Goal: Task Accomplishment & Management: Use online tool/utility

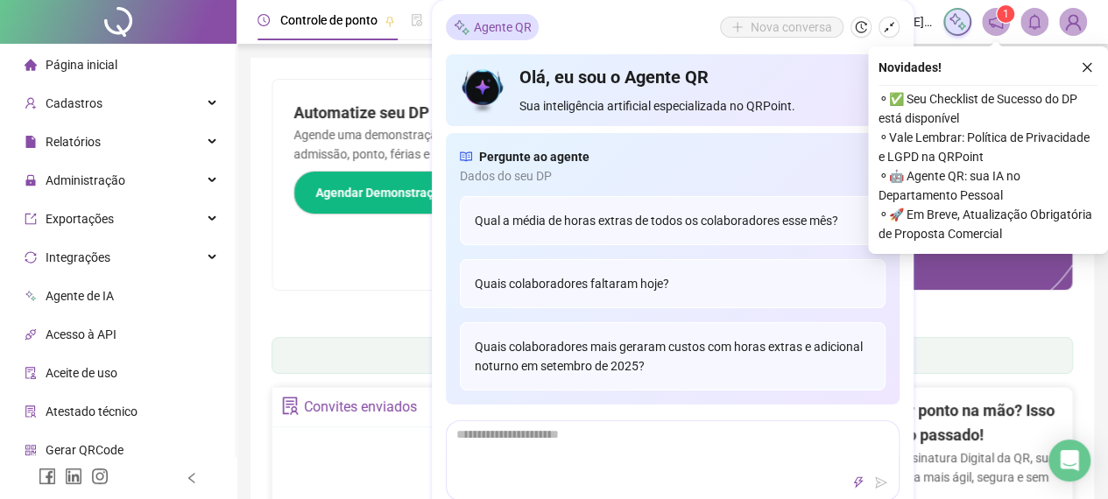
click at [1086, 66] on icon "close" at bounding box center [1087, 67] width 12 height 12
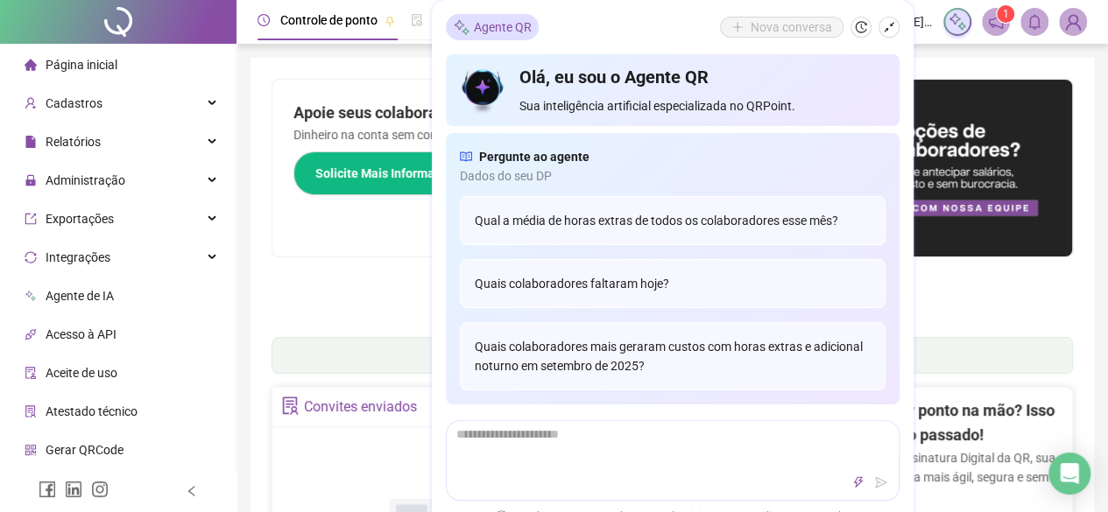
click at [882, 37] on div "Nova conversa" at bounding box center [810, 27] width 180 height 21
click at [883, 32] on icon "shrink" at bounding box center [889, 27] width 12 height 12
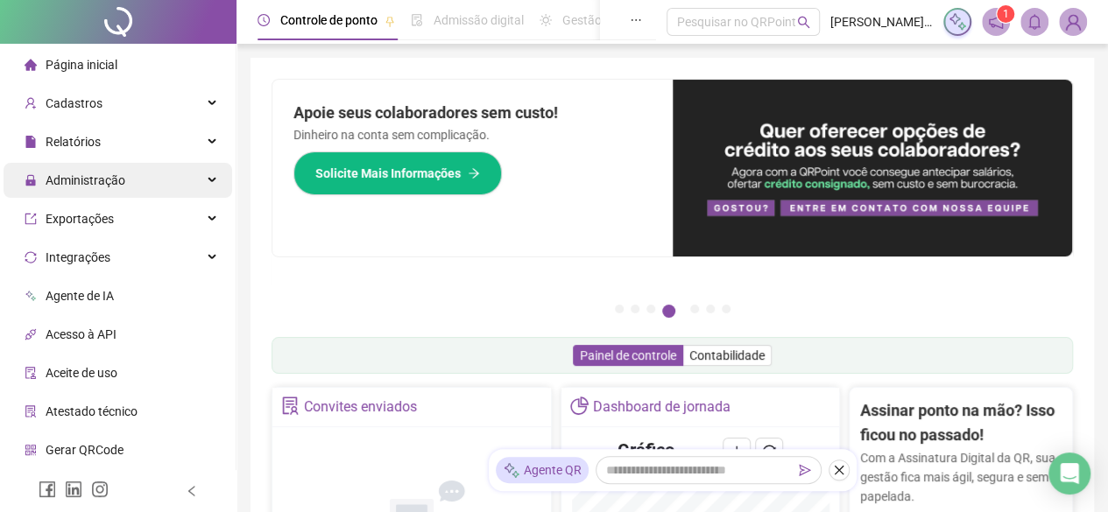
click at [145, 169] on div "Administração" at bounding box center [118, 180] width 229 height 35
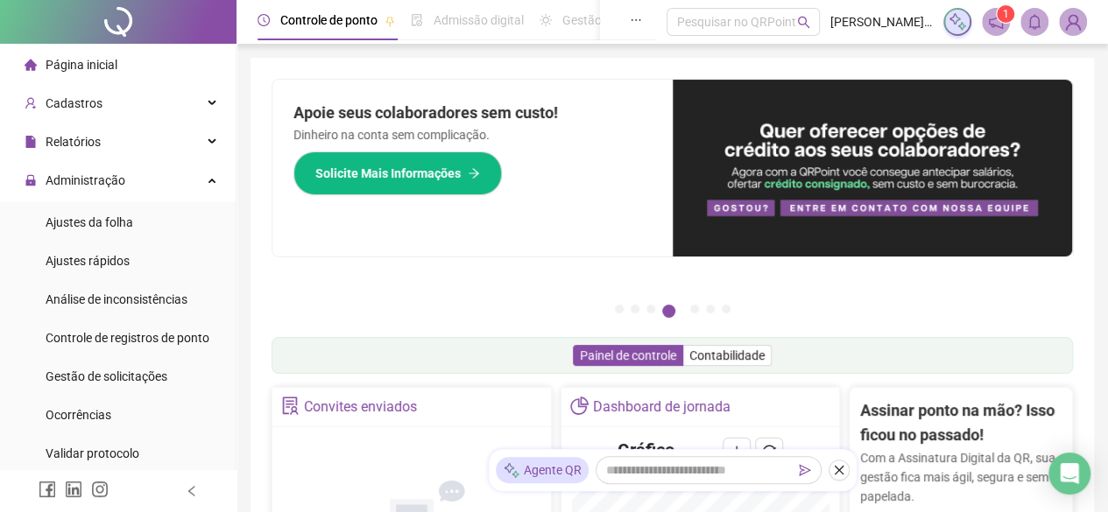
click at [127, 206] on div "Ajustes da folha" at bounding box center [90, 222] width 88 height 35
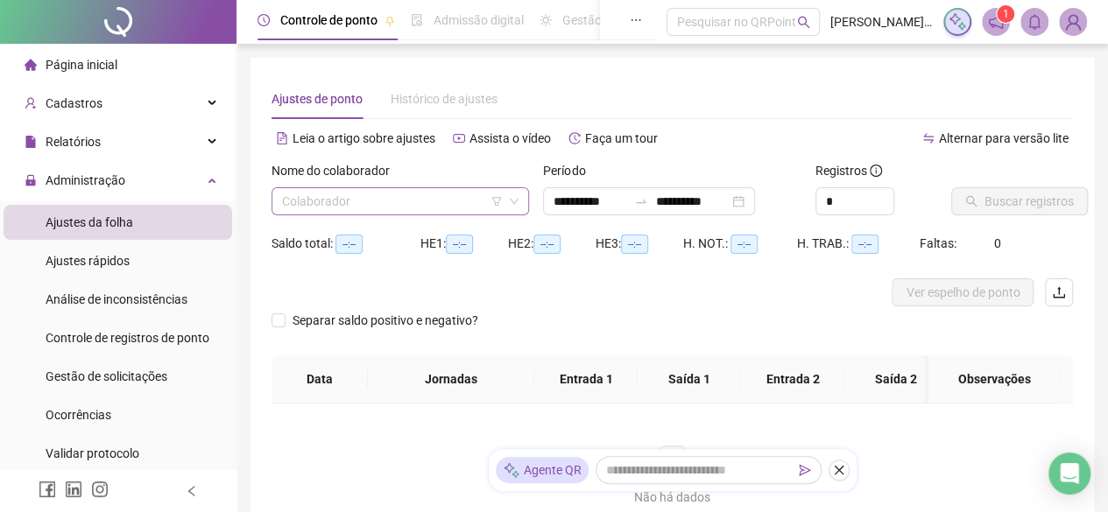
click at [312, 201] on input "search" at bounding box center [392, 201] width 221 height 26
click at [272, 219] on div "[PERSON_NAME] [PERSON_NAME]" at bounding box center [272, 219] width 0 height 0
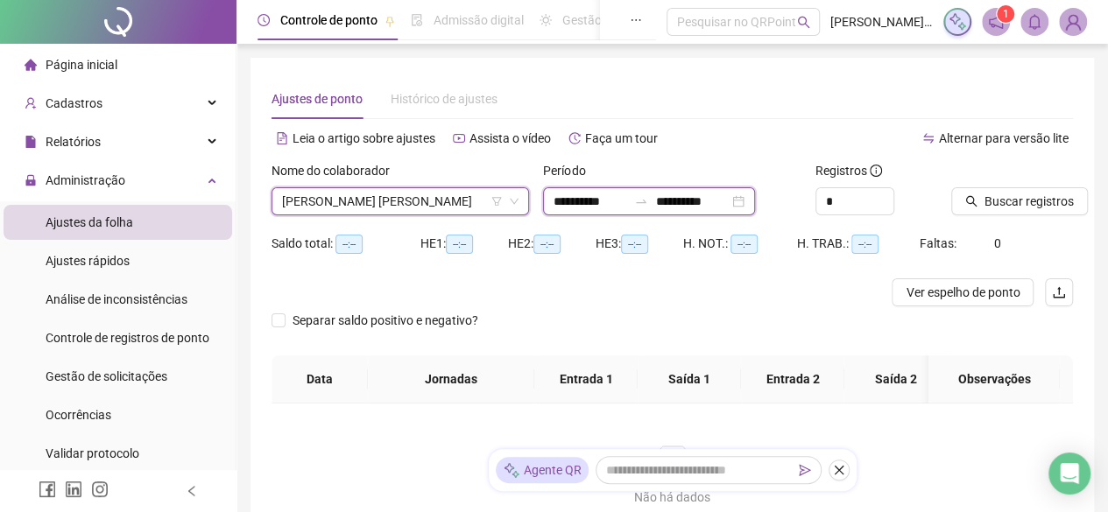
click at [676, 203] on input "**********" at bounding box center [692, 201] width 74 height 19
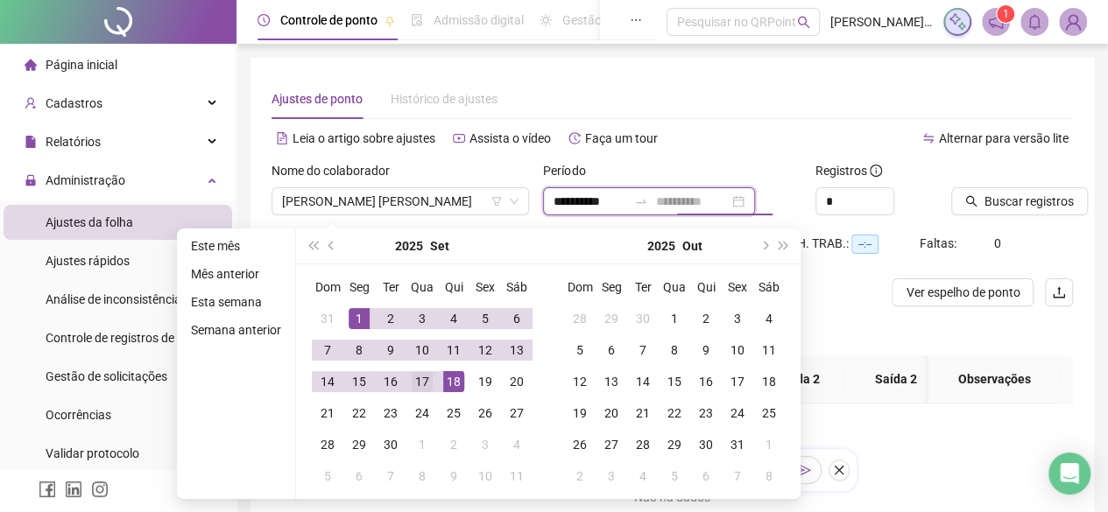
type input "**********"
click at [430, 382] on div "17" at bounding box center [422, 381] width 21 height 21
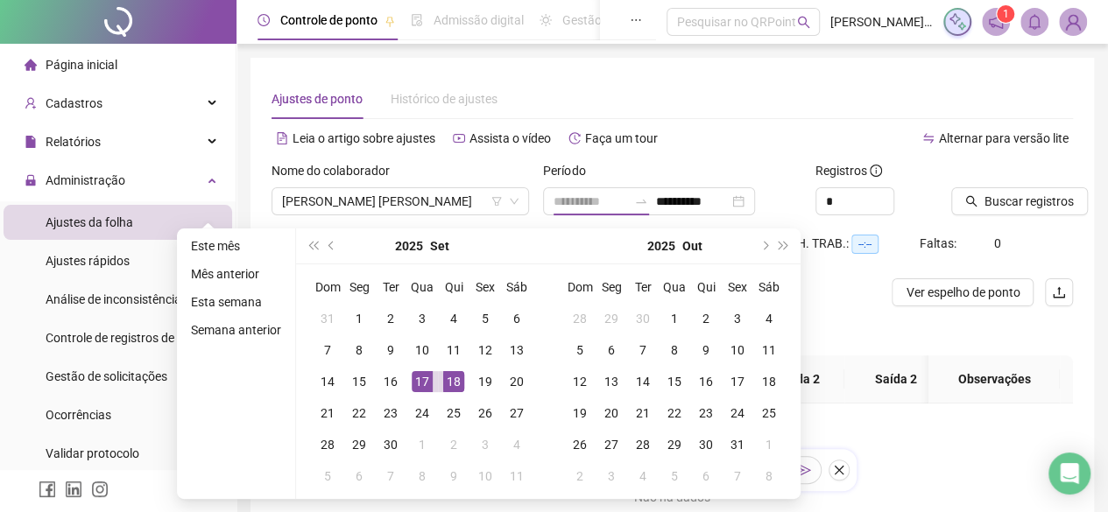
click at [451, 381] on div "18" at bounding box center [453, 381] width 21 height 21
type input "**********"
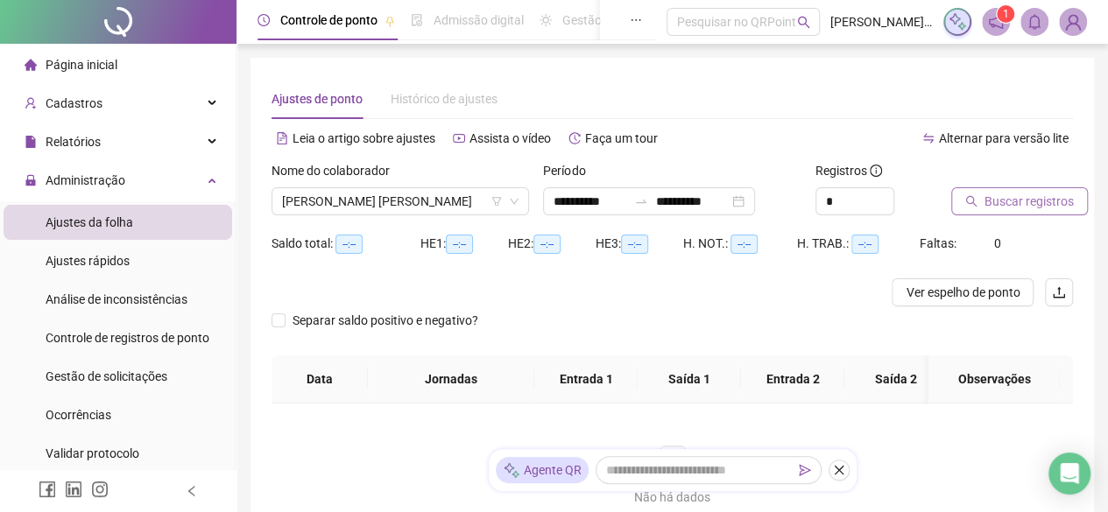
click at [972, 204] on icon "search" at bounding box center [971, 201] width 12 height 12
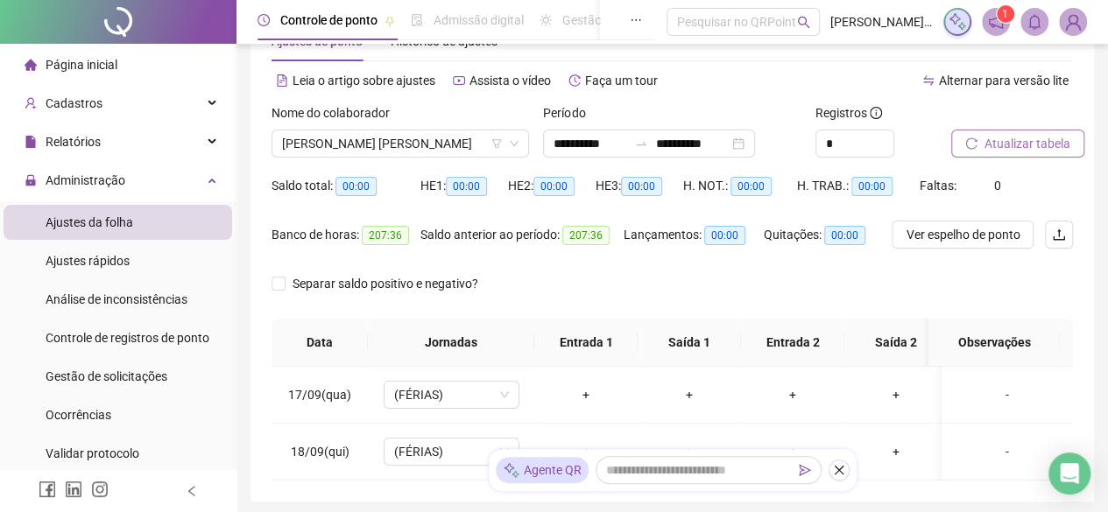
scroll to position [79, 0]
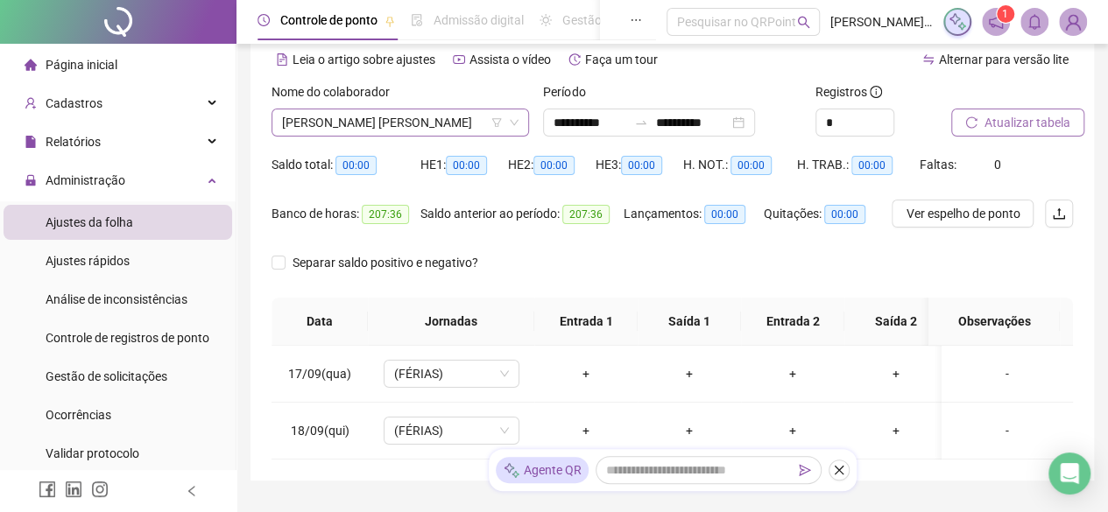
click at [391, 116] on span "[PERSON_NAME] [PERSON_NAME]" at bounding box center [400, 122] width 237 height 26
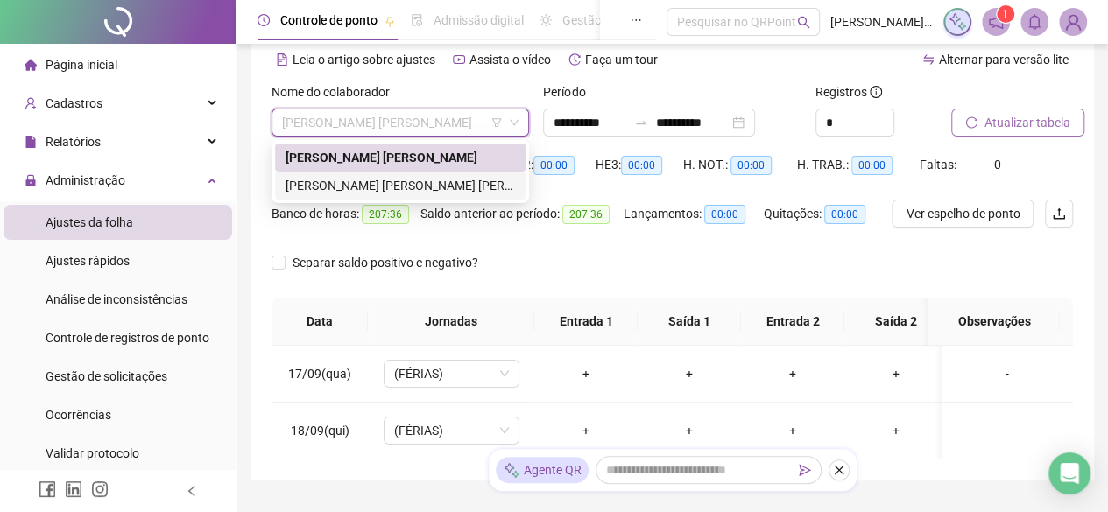
click at [377, 174] on div "[PERSON_NAME] [PERSON_NAME] [PERSON_NAME]" at bounding box center [400, 186] width 251 height 28
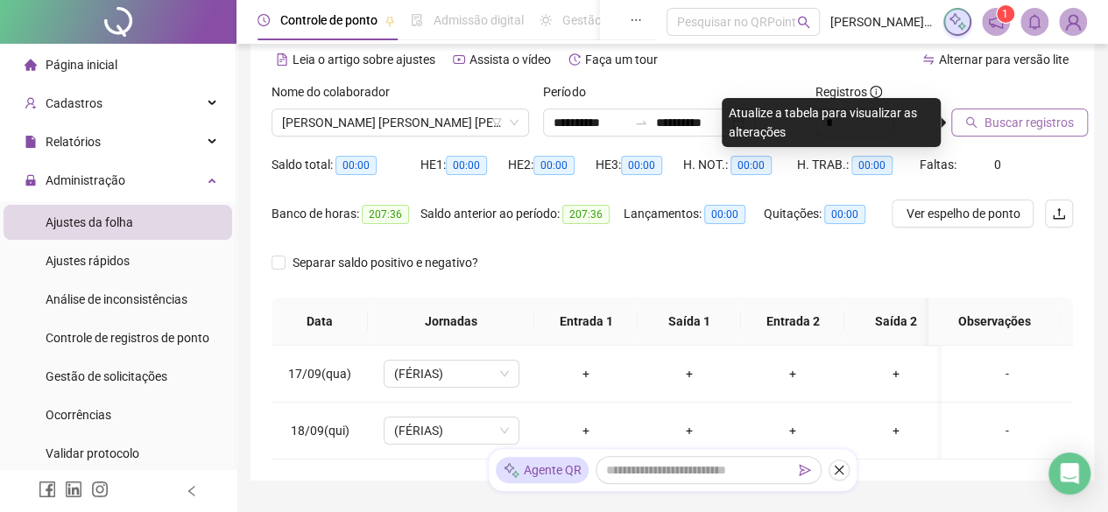
click at [992, 124] on span "Buscar registros" at bounding box center [1029, 122] width 89 height 19
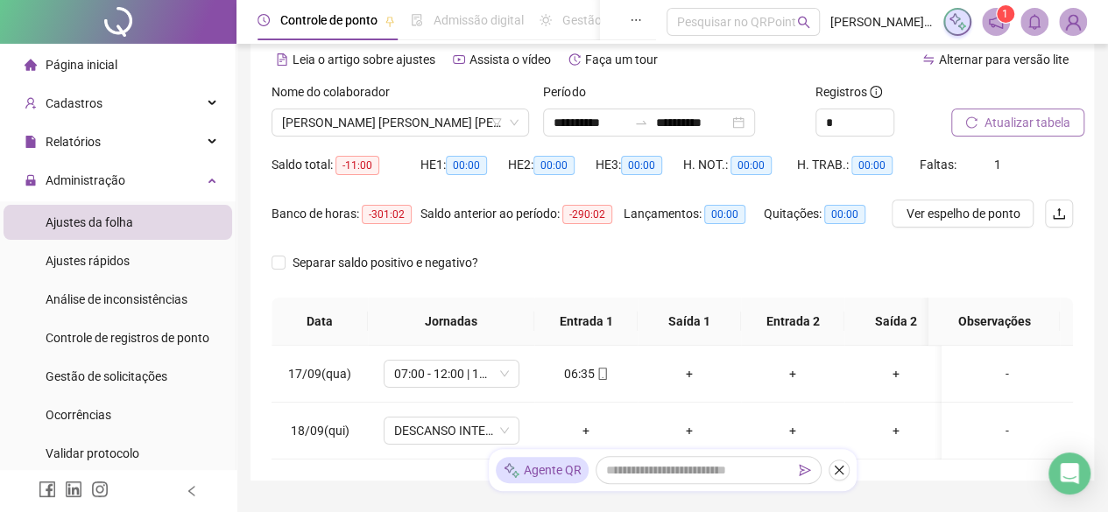
scroll to position [112, 0]
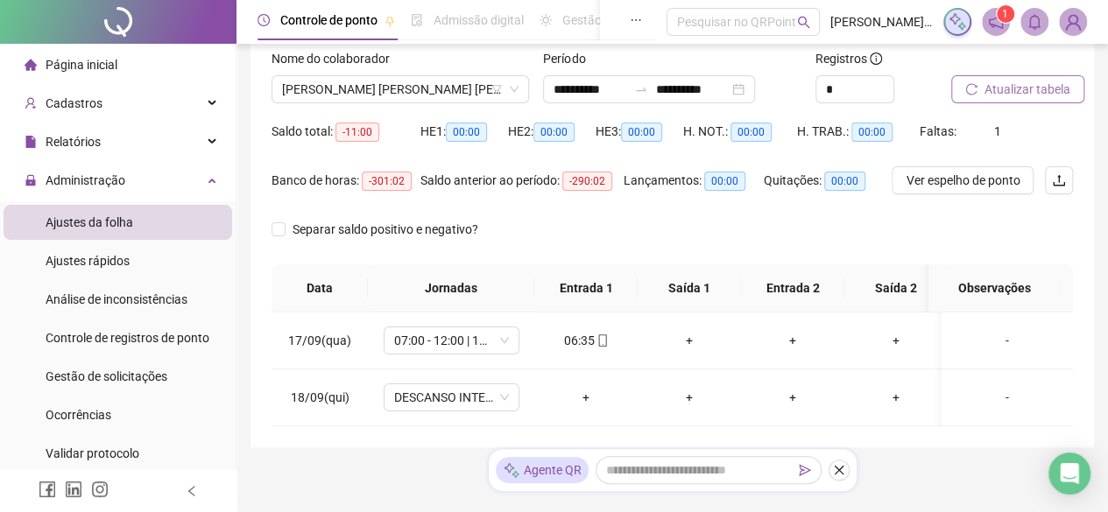
click at [1053, 104] on div "Atualizar tabela" at bounding box center [1012, 83] width 136 height 68
click at [1051, 97] on span "Atualizar tabela" at bounding box center [1028, 89] width 86 height 19
click at [354, 104] on div "Nome do colaborador [PERSON_NAME] [PERSON_NAME] [PERSON_NAME]" at bounding box center [401, 83] width 272 height 68
click at [355, 96] on span "[PERSON_NAME] [PERSON_NAME] [PERSON_NAME]" at bounding box center [400, 89] width 237 height 26
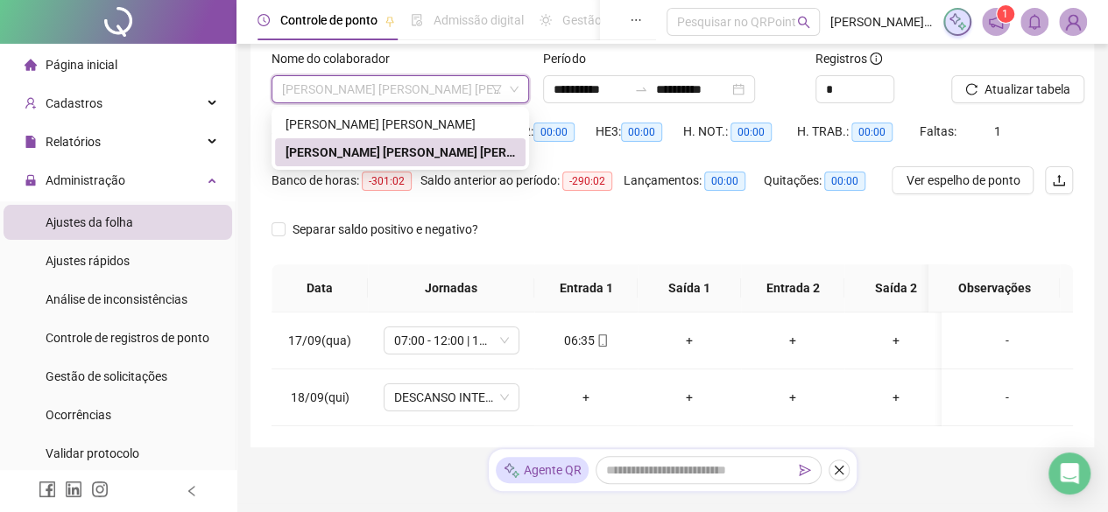
click at [354, 119] on div "[PERSON_NAME] [PERSON_NAME]" at bounding box center [401, 124] width 230 height 19
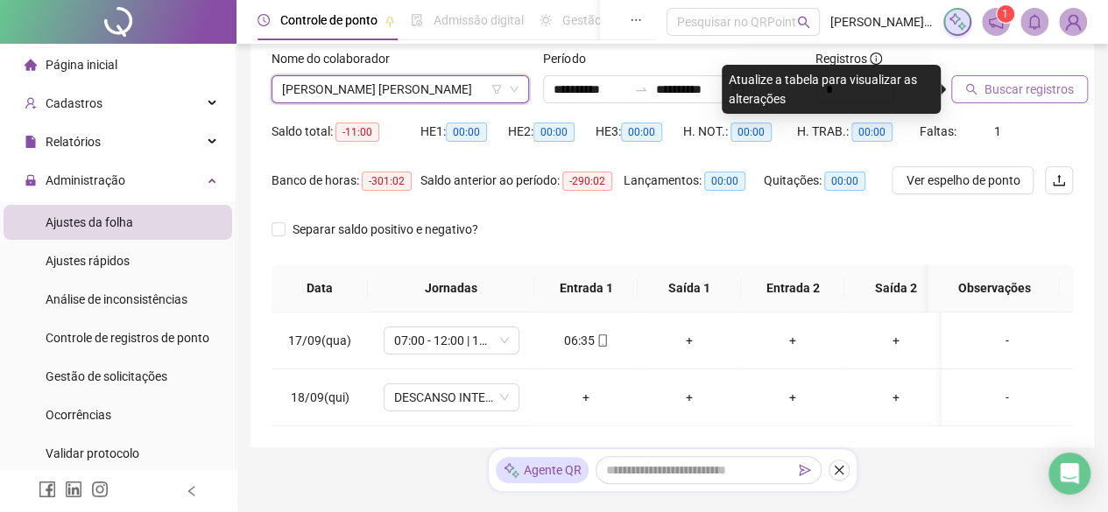
click at [1064, 101] on button "Buscar registros" at bounding box center [1019, 89] width 137 height 28
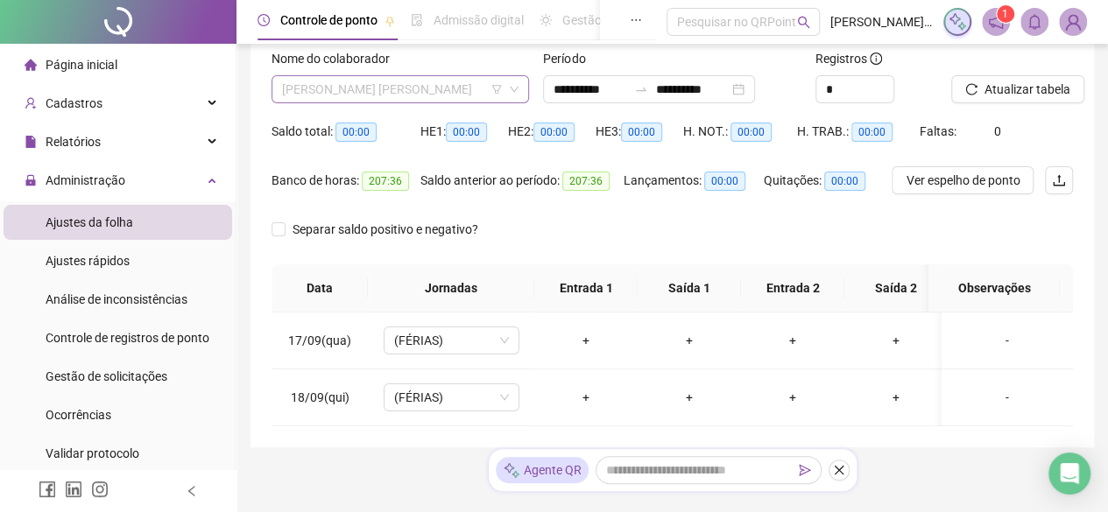
click at [410, 88] on span "[PERSON_NAME] [PERSON_NAME]" at bounding box center [400, 89] width 237 height 26
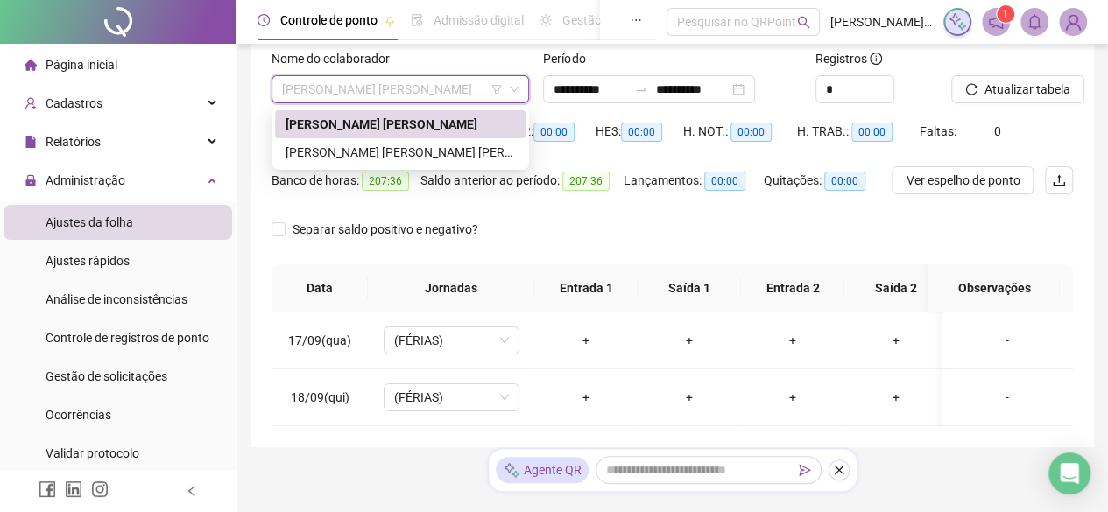
click at [398, 141] on div "[PERSON_NAME] [PERSON_NAME] [PERSON_NAME]" at bounding box center [400, 152] width 251 height 28
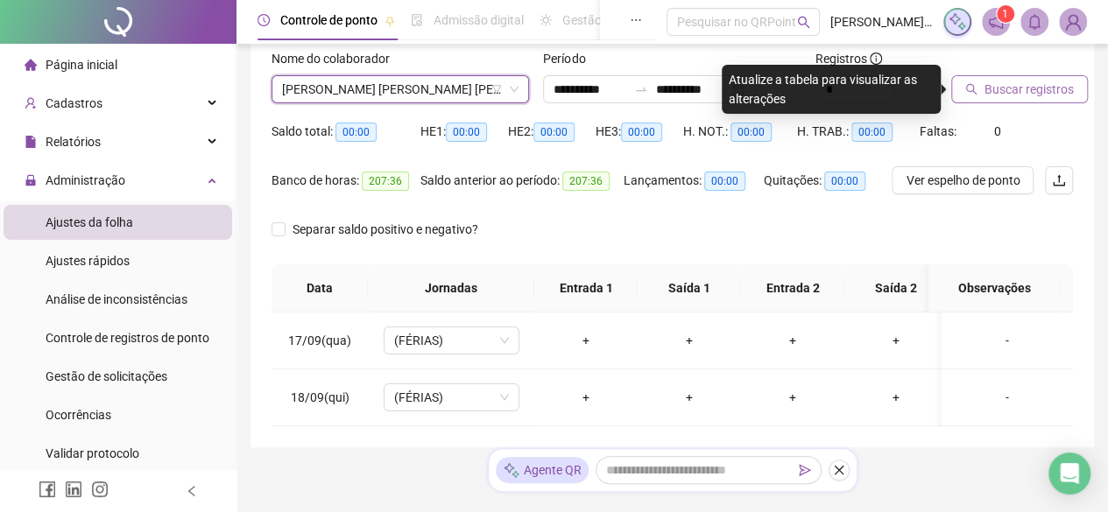
click at [1063, 81] on span "Buscar registros" at bounding box center [1029, 89] width 89 height 19
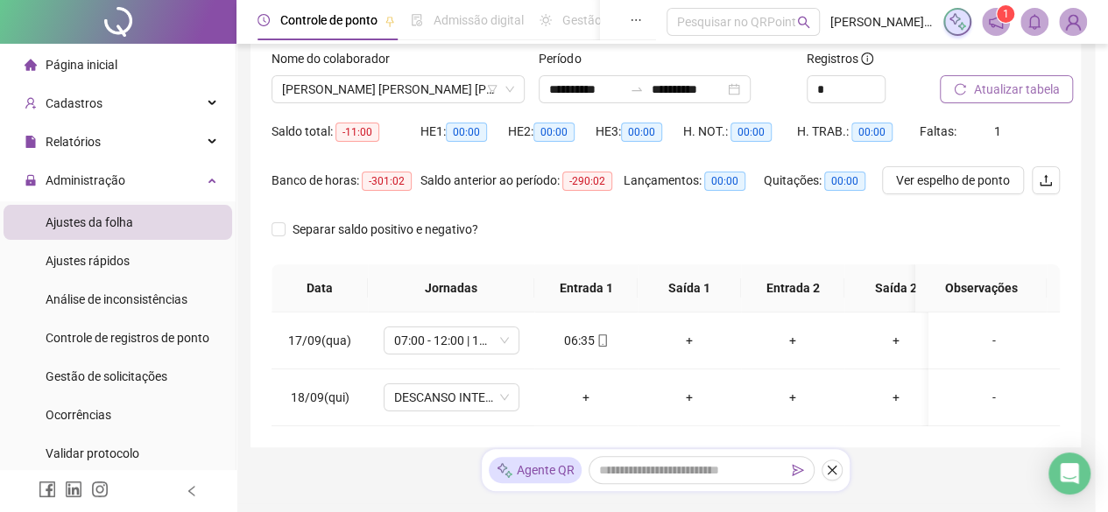
click at [1057, 85] on span "Atualizar tabela" at bounding box center [1016, 89] width 86 height 19
